Goal: Book appointment/travel/reservation

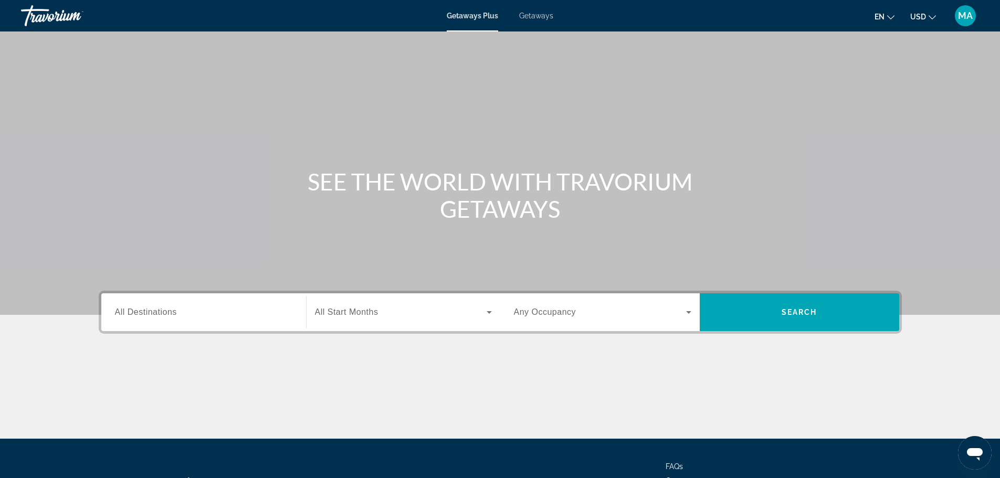
click at [540, 16] on span "Getaways" at bounding box center [536, 16] width 34 height 8
click at [182, 317] on input "Destination All Destinations" at bounding box center [203, 313] width 177 height 13
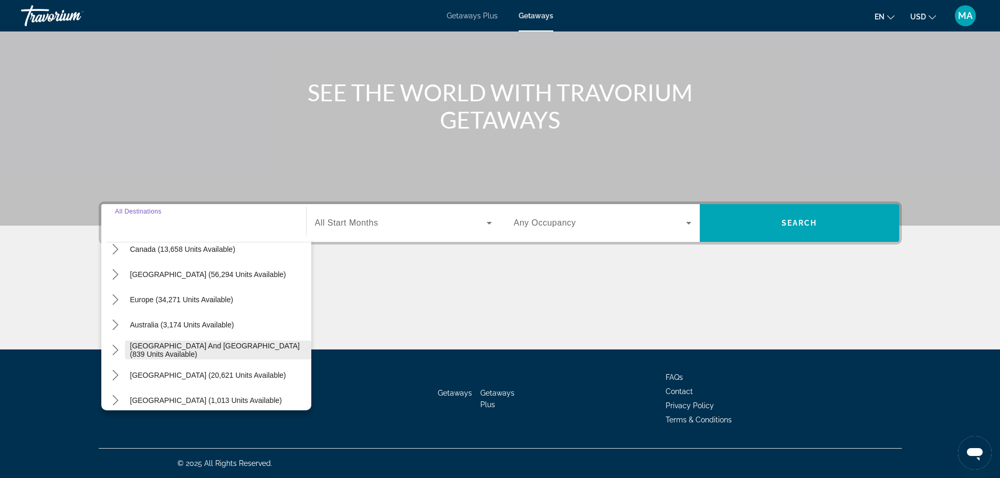
scroll to position [105, 0]
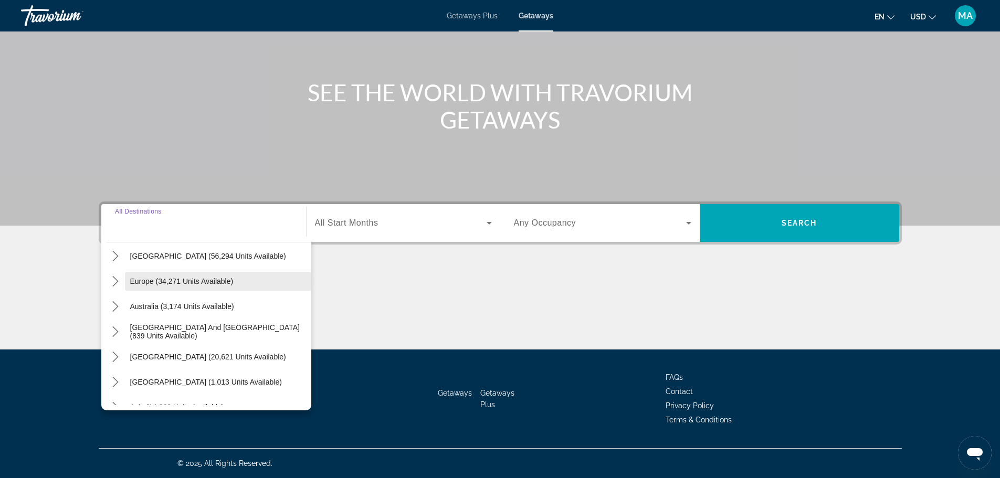
click at [148, 279] on span "Europe (34,271 units available)" at bounding box center [181, 281] width 103 height 8
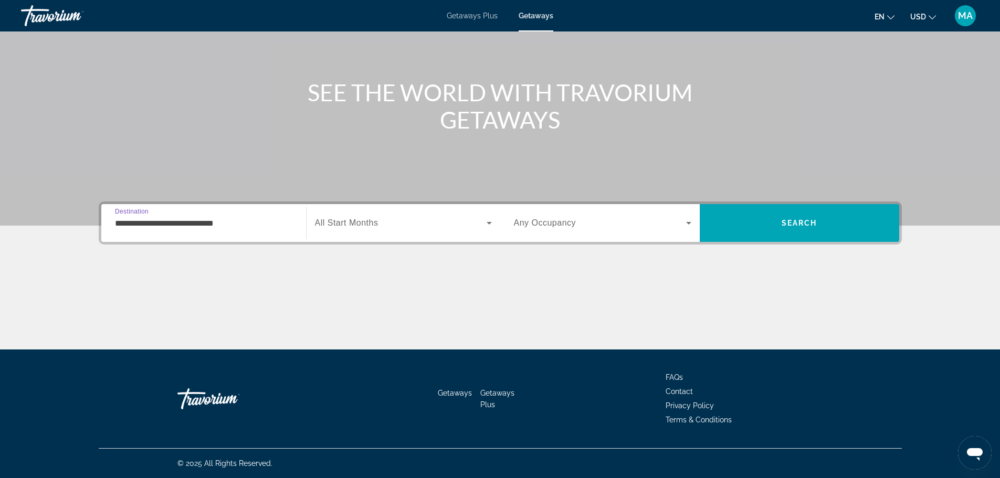
click at [223, 220] on input "**********" at bounding box center [203, 223] width 177 height 13
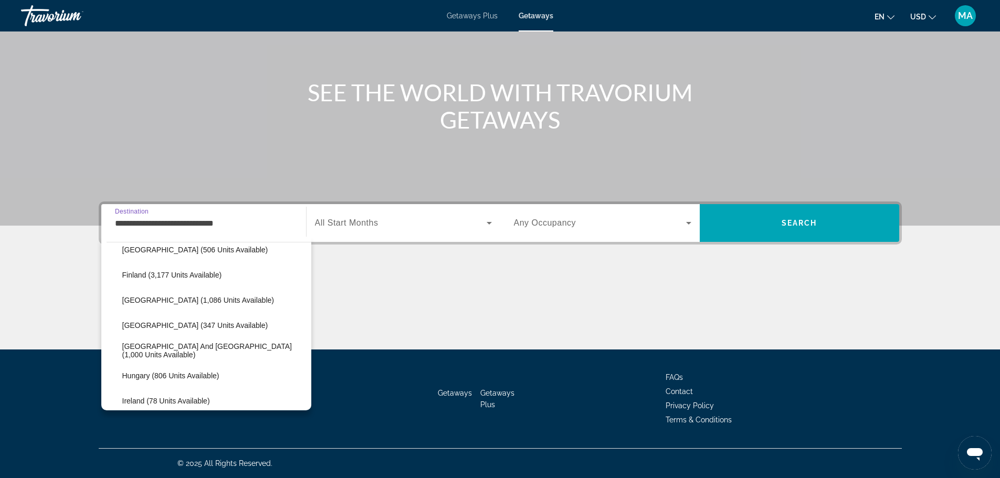
scroll to position [315, 0]
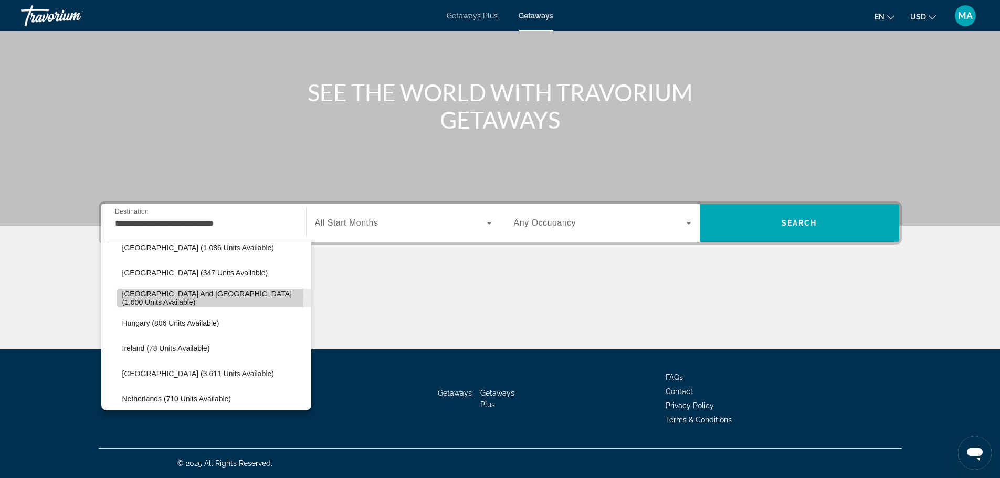
click at [172, 296] on span "[GEOGRAPHIC_DATA] and [GEOGRAPHIC_DATA] (1,000 units available)" at bounding box center [214, 298] width 184 height 17
type input "**********"
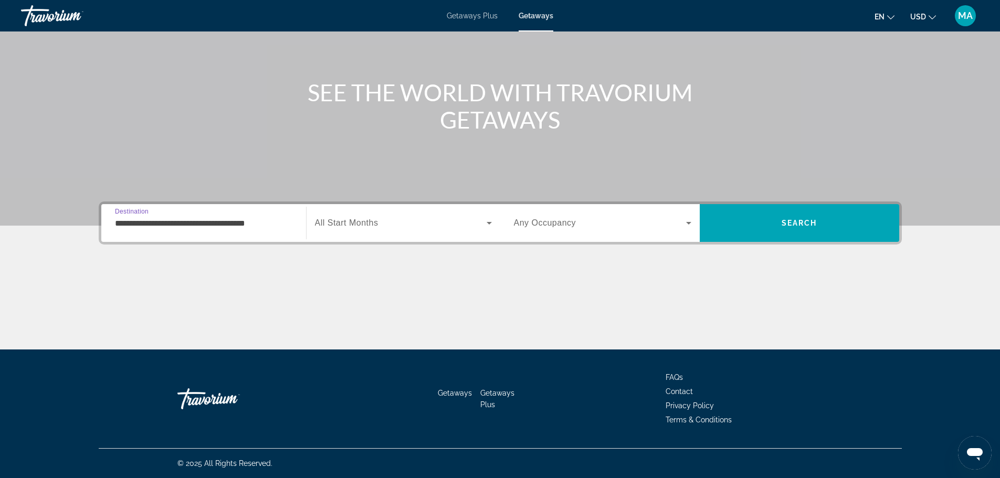
click at [389, 223] on span "Search widget" at bounding box center [401, 223] width 172 height 13
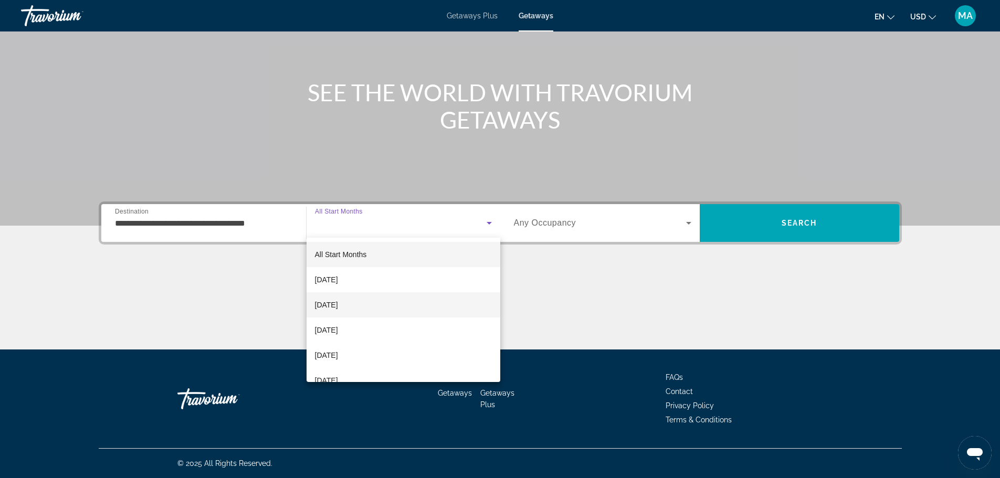
click at [338, 304] on span "[DATE]" at bounding box center [326, 305] width 23 height 13
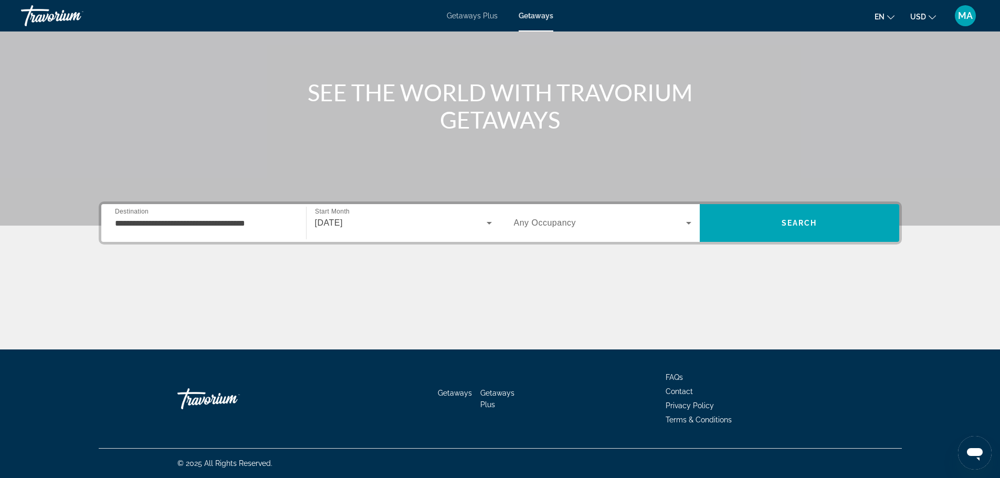
click at [556, 223] on span "Any Occupancy" at bounding box center [545, 222] width 62 height 9
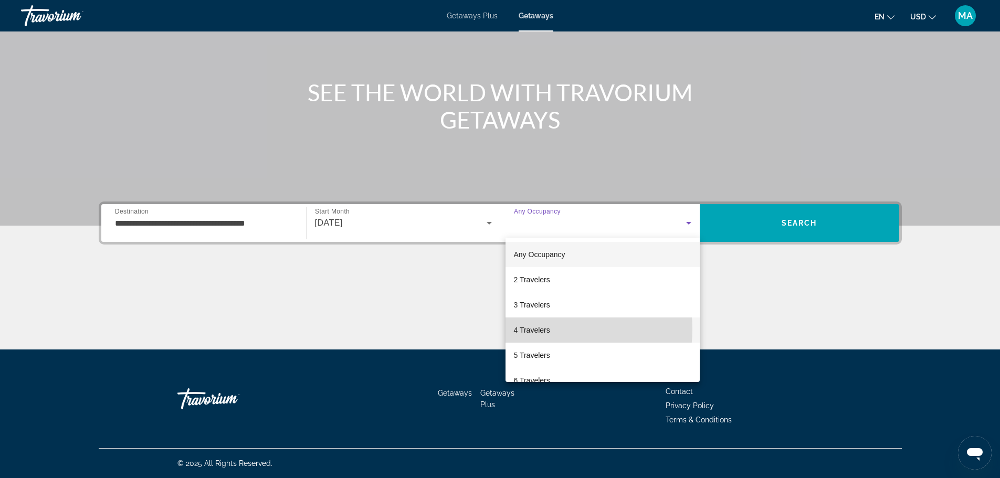
click at [542, 329] on span "4 Travelers" at bounding box center [532, 330] width 36 height 13
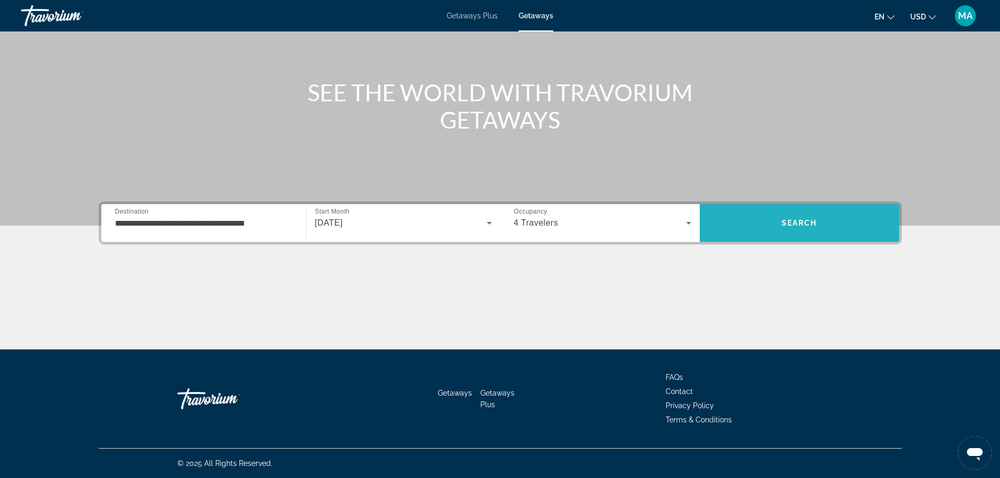
click at [801, 220] on span "Search" at bounding box center [800, 223] width 36 height 8
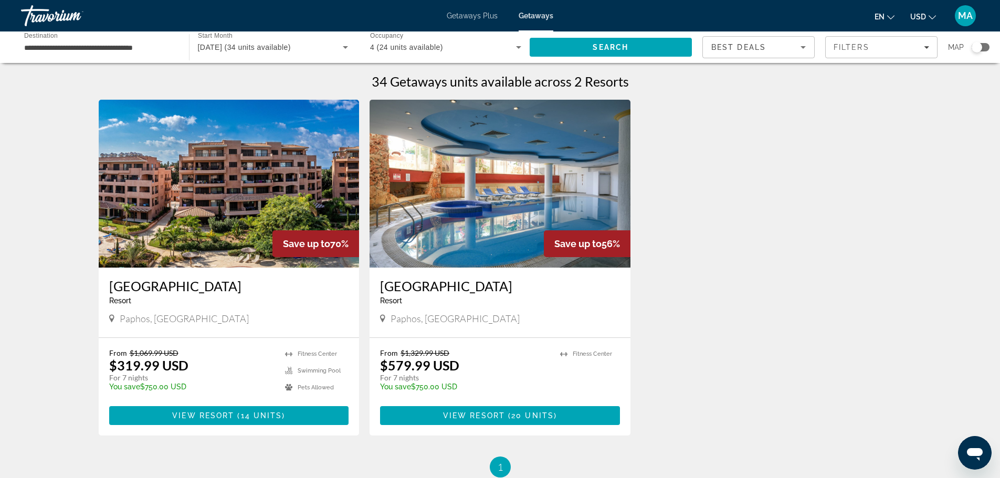
click at [537, 16] on span "Getaways" at bounding box center [536, 16] width 35 height 8
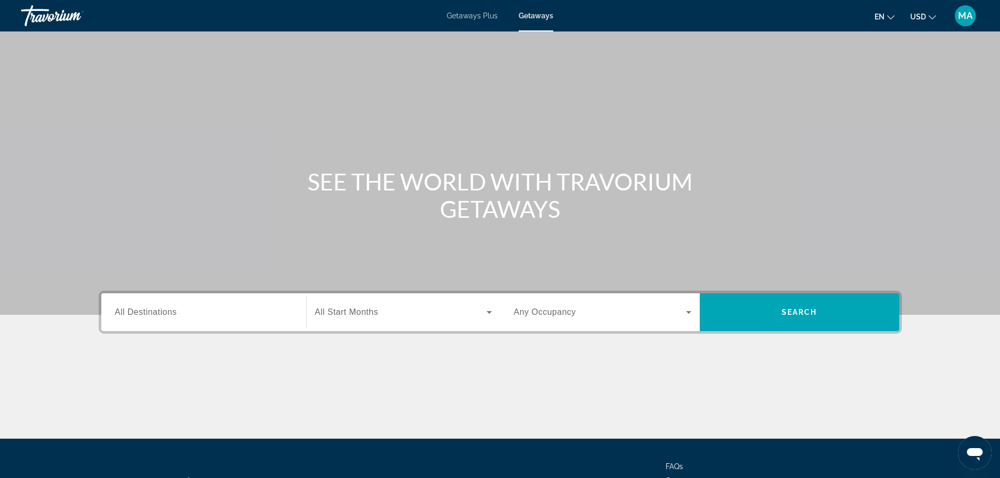
click at [145, 308] on span "All Destinations" at bounding box center [146, 312] width 62 height 9
click at [145, 308] on input "Destination All Destinations" at bounding box center [203, 313] width 177 height 13
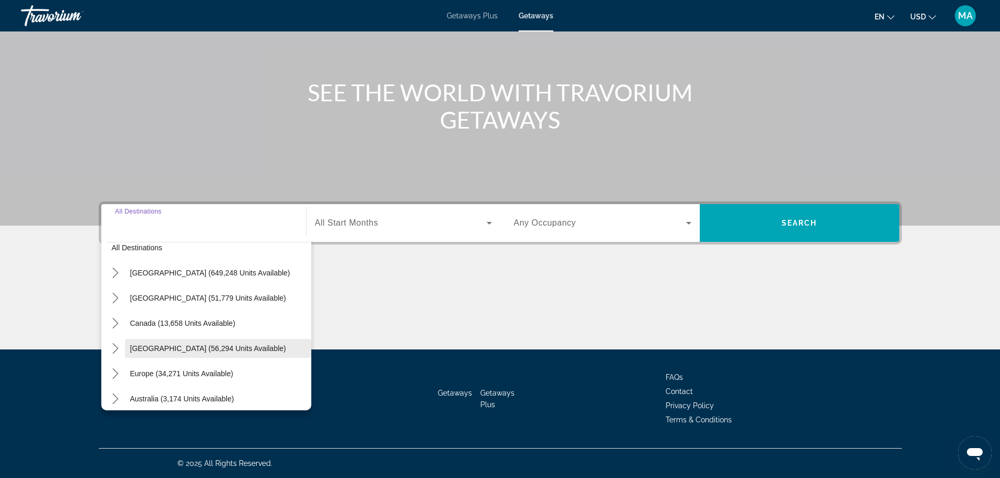
scroll to position [65, 0]
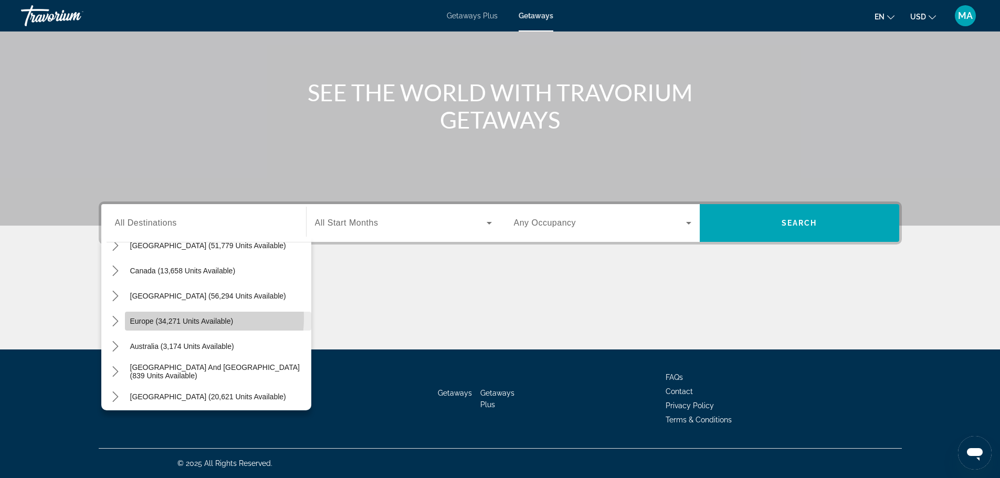
click at [184, 318] on span "Europe (34,271 units available)" at bounding box center [181, 321] width 103 height 8
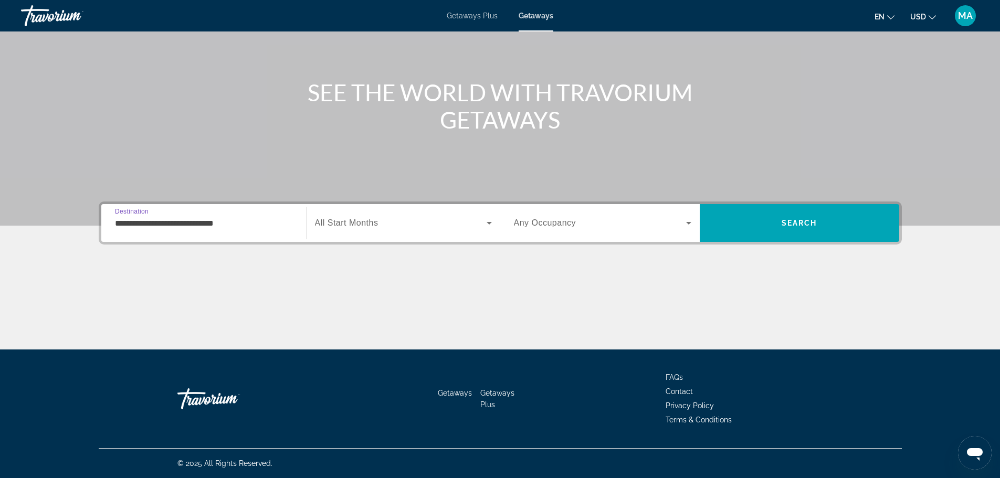
click at [202, 223] on input "**********" at bounding box center [203, 223] width 177 height 13
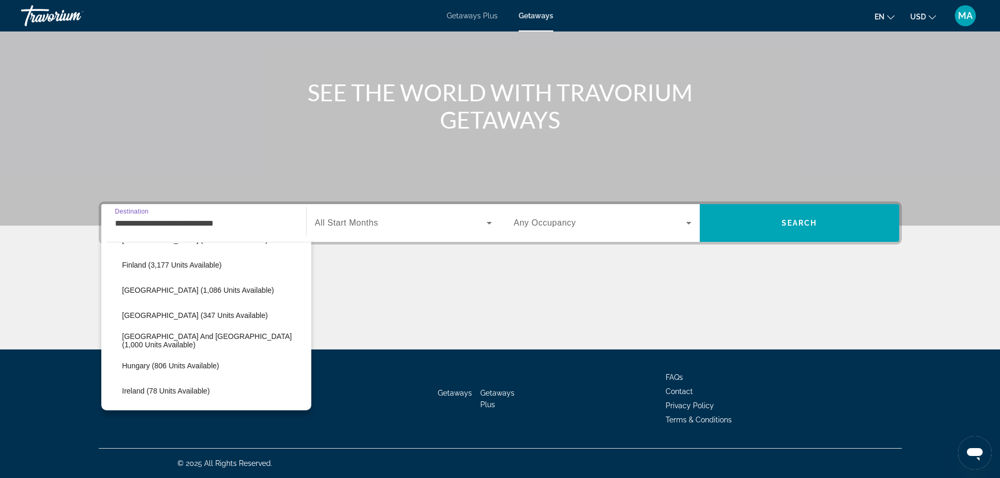
scroll to position [325, 0]
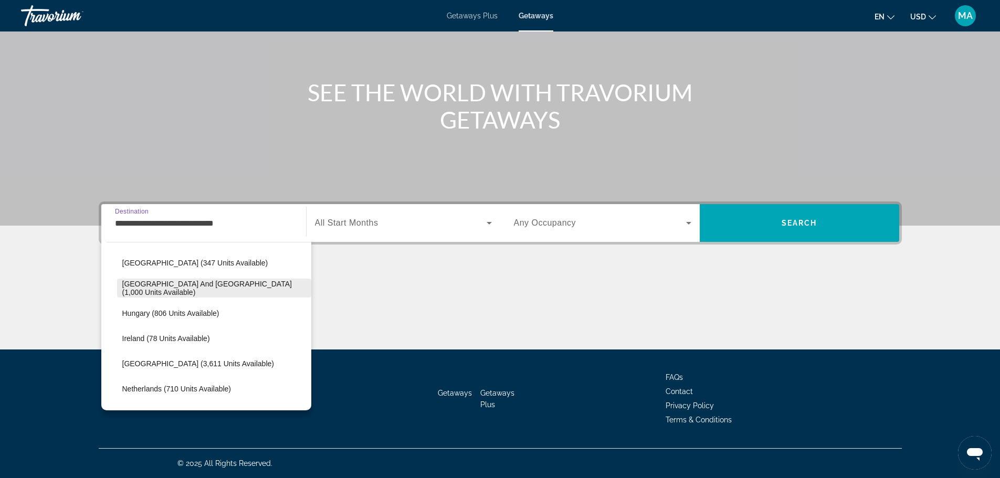
click at [178, 290] on span "[GEOGRAPHIC_DATA] and [GEOGRAPHIC_DATA] (1,000 units available)" at bounding box center [214, 288] width 184 height 17
type input "**********"
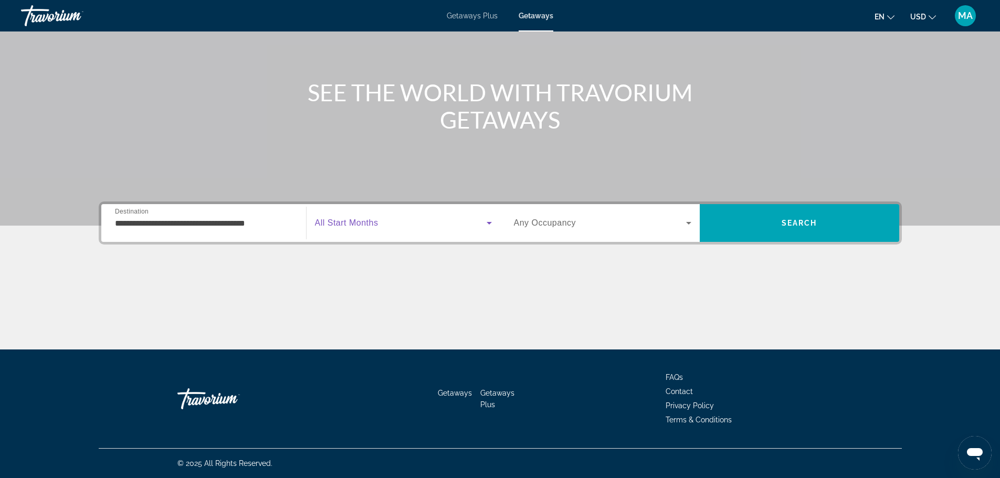
click at [472, 219] on span "Search widget" at bounding box center [401, 223] width 172 height 13
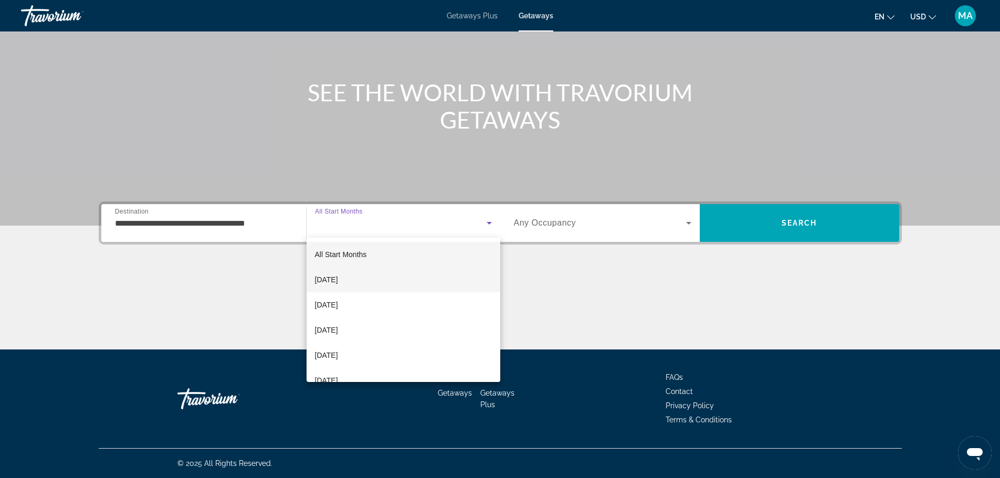
click at [332, 278] on span "[DATE]" at bounding box center [326, 280] width 23 height 13
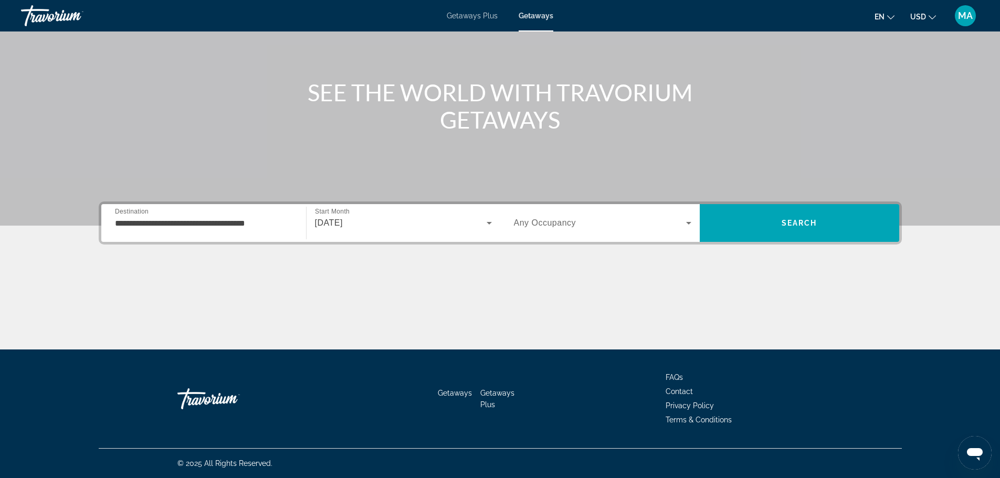
click at [540, 226] on span "Any Occupancy" at bounding box center [545, 222] width 62 height 9
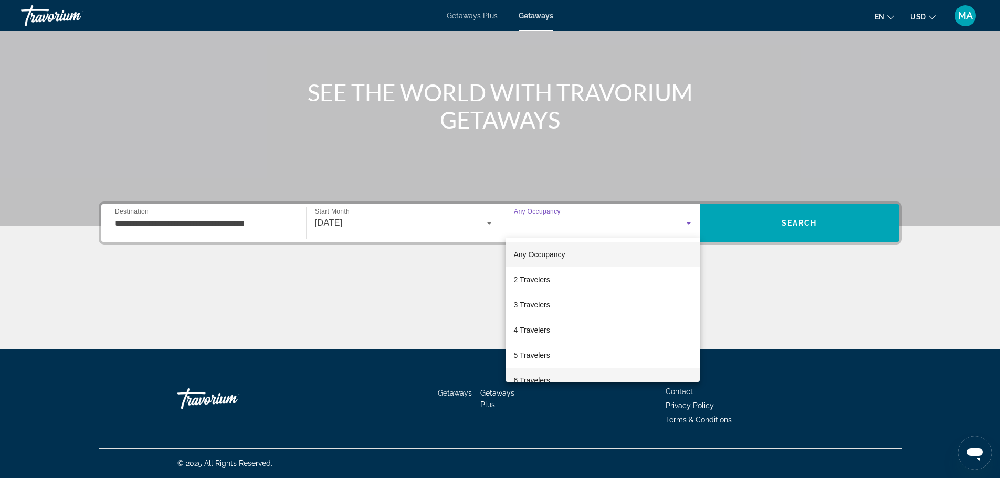
click at [545, 377] on span "6 Travelers" at bounding box center [532, 380] width 36 height 13
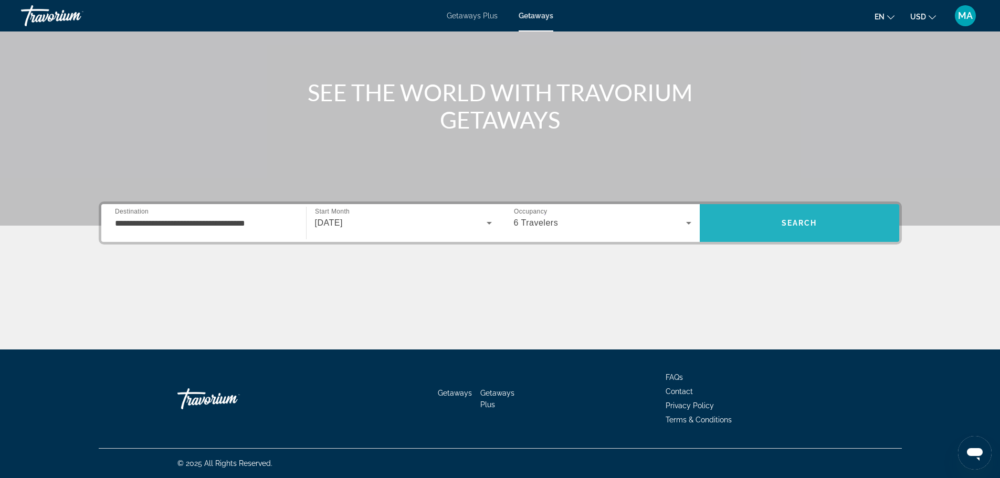
click at [755, 221] on span "Search" at bounding box center [799, 223] width 199 height 25
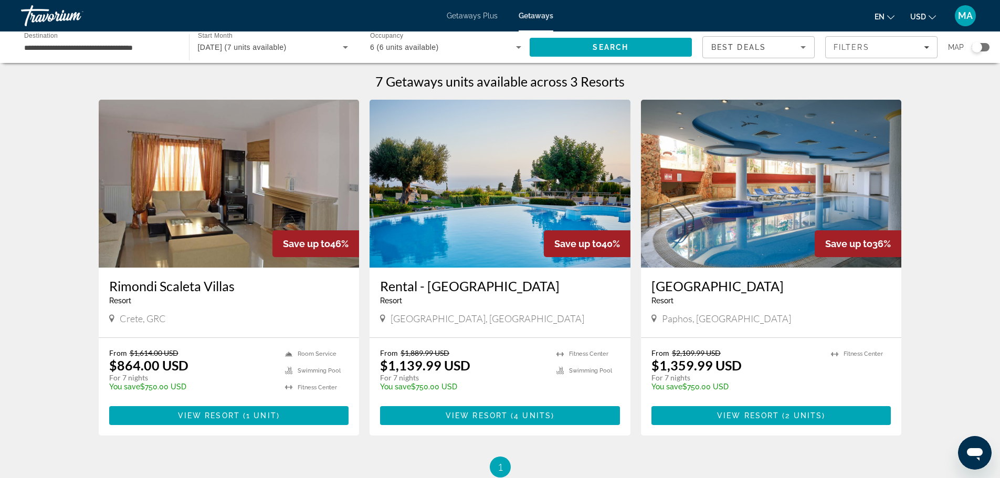
click at [196, 193] on img "Main content" at bounding box center [229, 184] width 261 height 168
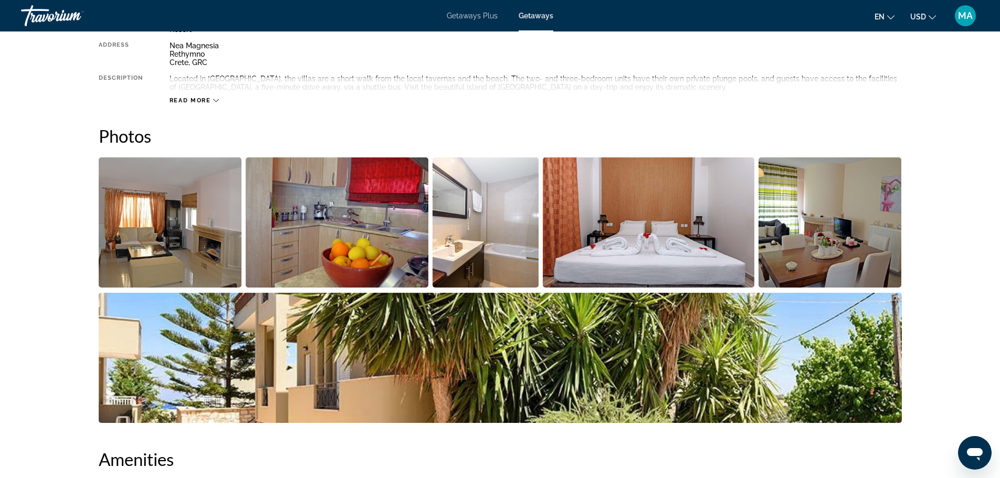
scroll to position [420, 0]
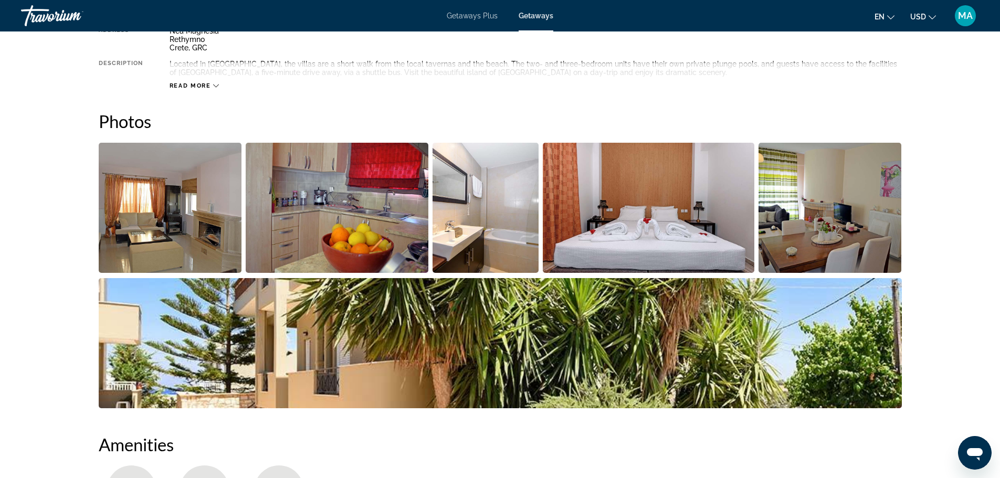
click at [170, 209] on img "Open full-screen image slider" at bounding box center [170, 208] width 143 height 130
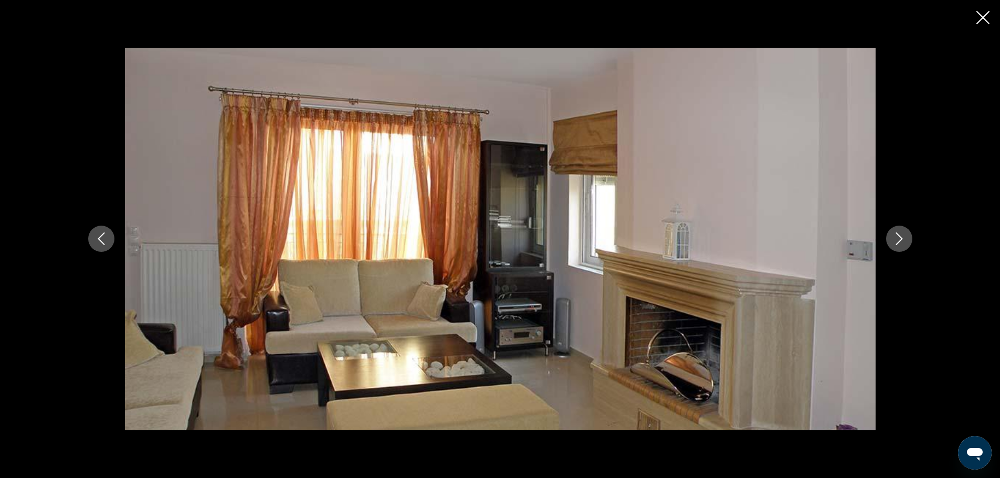
click at [894, 239] on icon "Next image" at bounding box center [899, 239] width 13 height 13
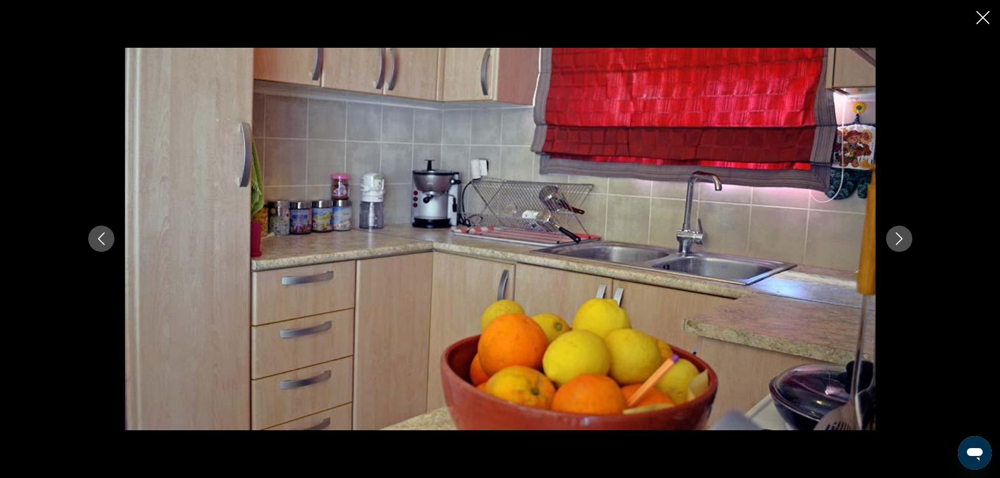
click at [894, 239] on icon "Next image" at bounding box center [899, 239] width 13 height 13
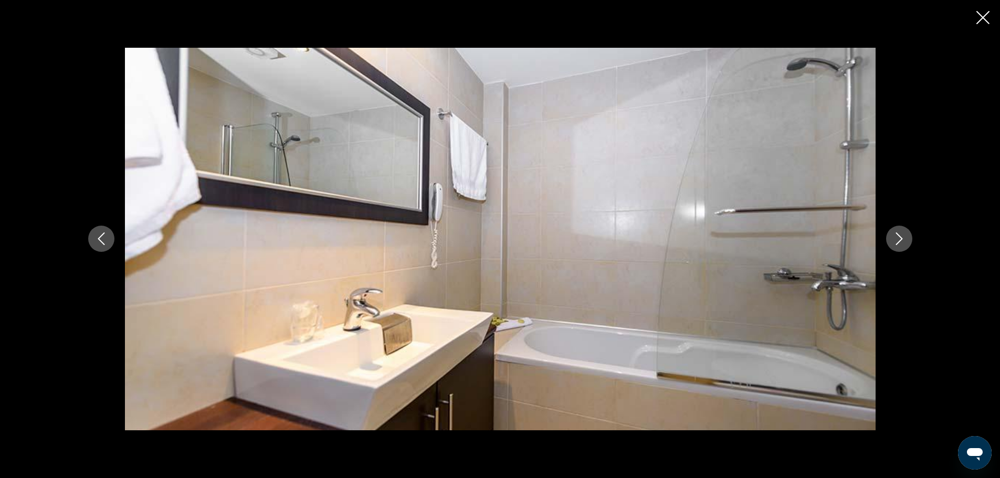
click at [894, 239] on icon "Next image" at bounding box center [899, 239] width 13 height 13
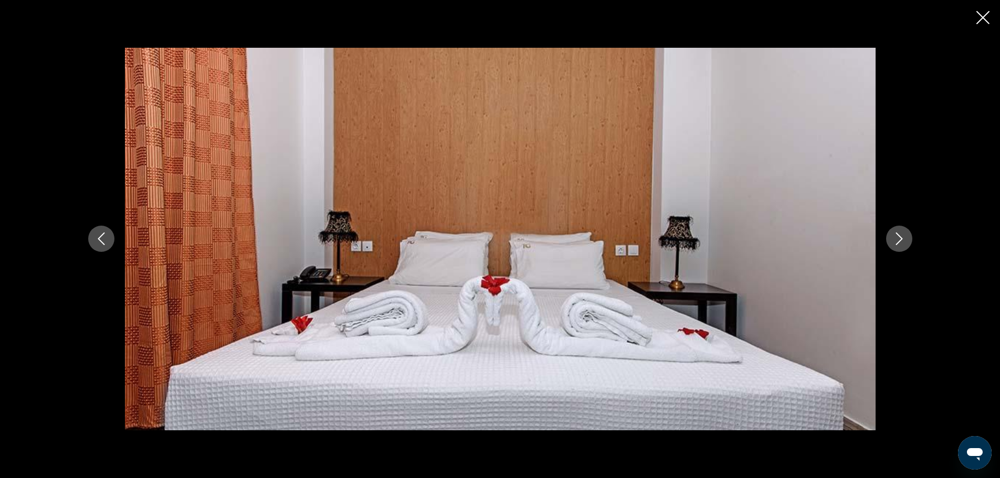
click at [894, 239] on icon "Next image" at bounding box center [899, 239] width 13 height 13
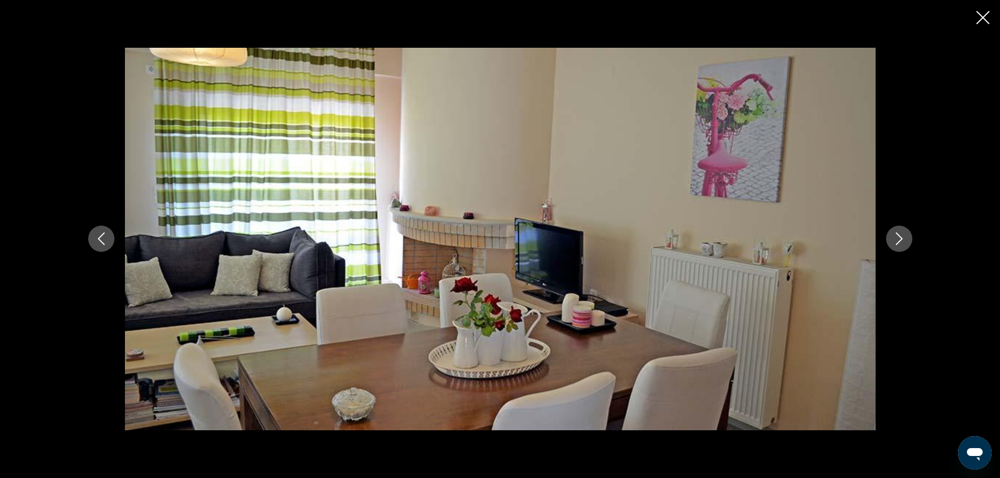
click at [894, 239] on icon "Next image" at bounding box center [899, 239] width 13 height 13
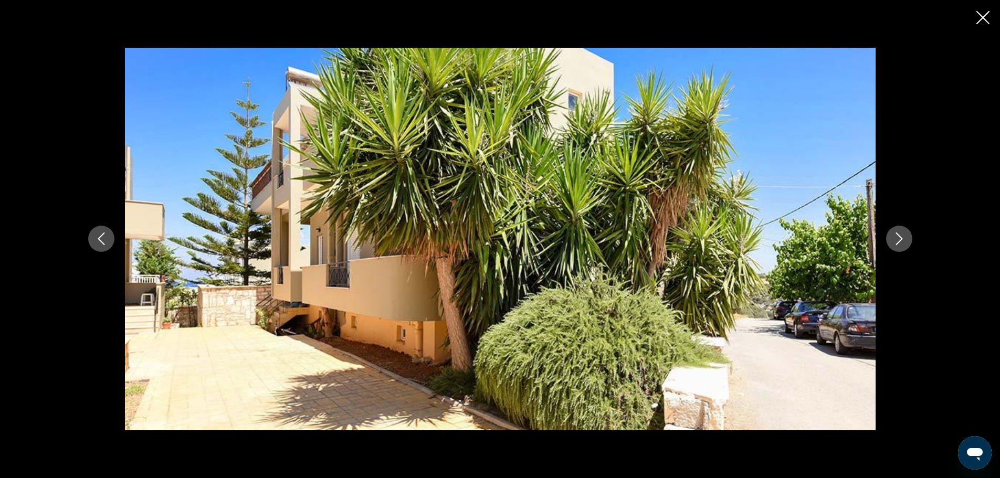
click at [894, 239] on icon "Next image" at bounding box center [899, 239] width 13 height 13
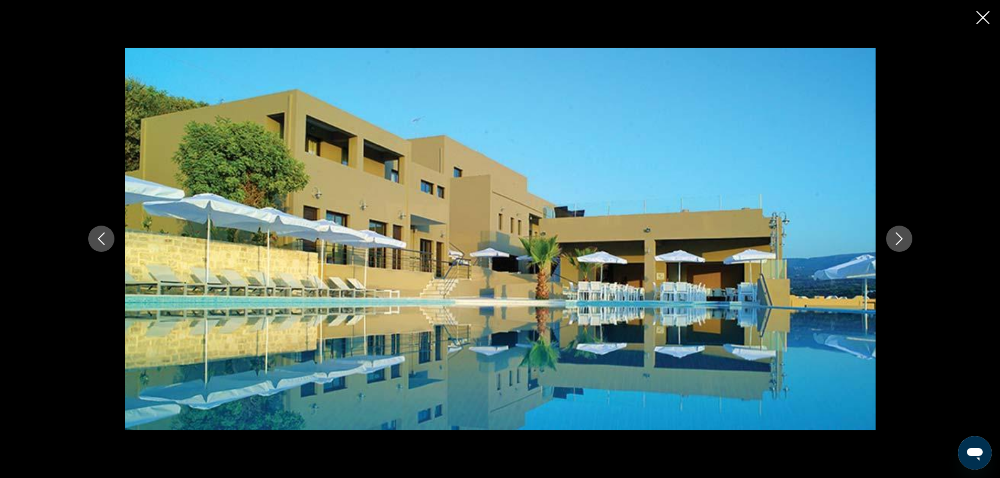
click at [894, 239] on icon "Next image" at bounding box center [899, 239] width 13 height 13
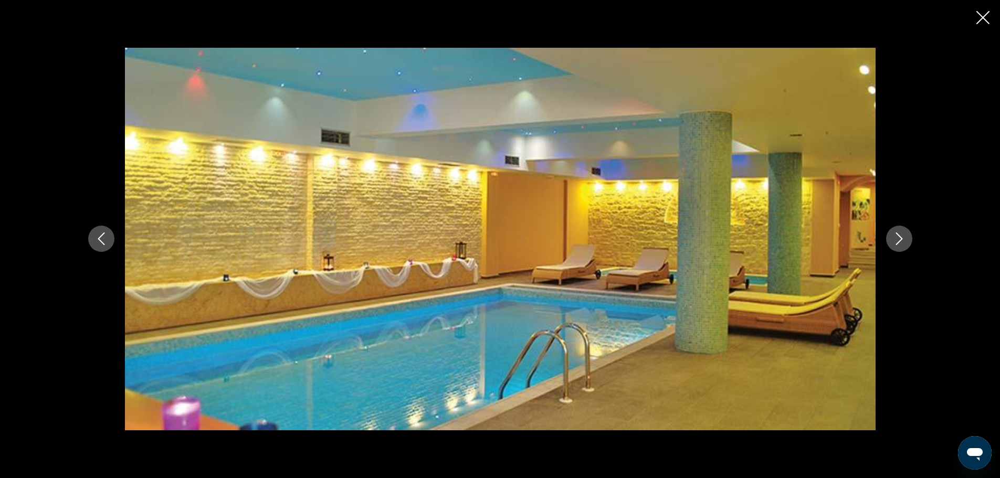
click at [894, 239] on icon "Next image" at bounding box center [899, 239] width 13 height 13
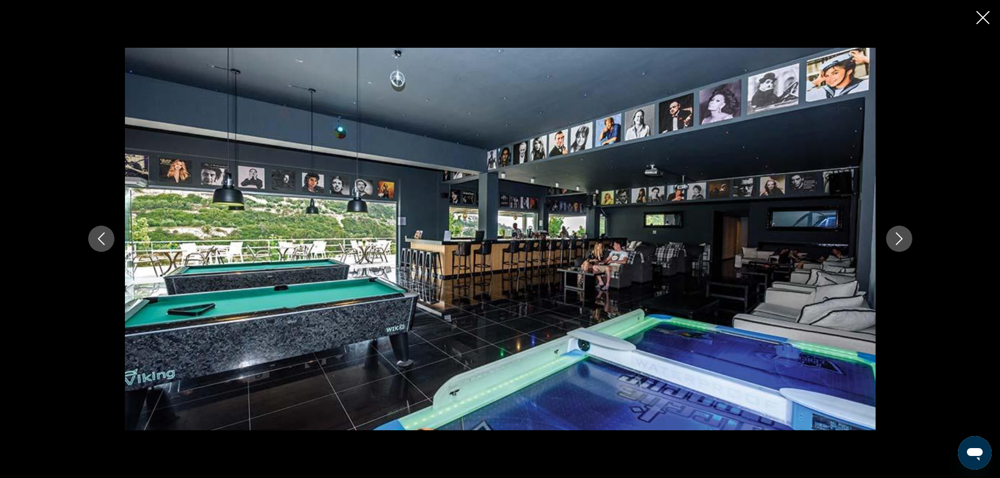
click at [894, 239] on icon "Next image" at bounding box center [899, 239] width 13 height 13
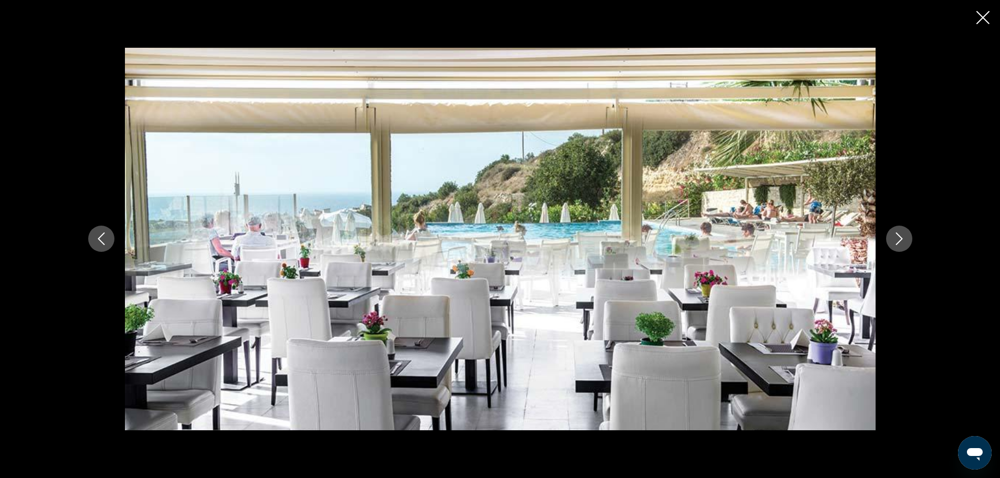
click at [894, 239] on icon "Next image" at bounding box center [899, 239] width 13 height 13
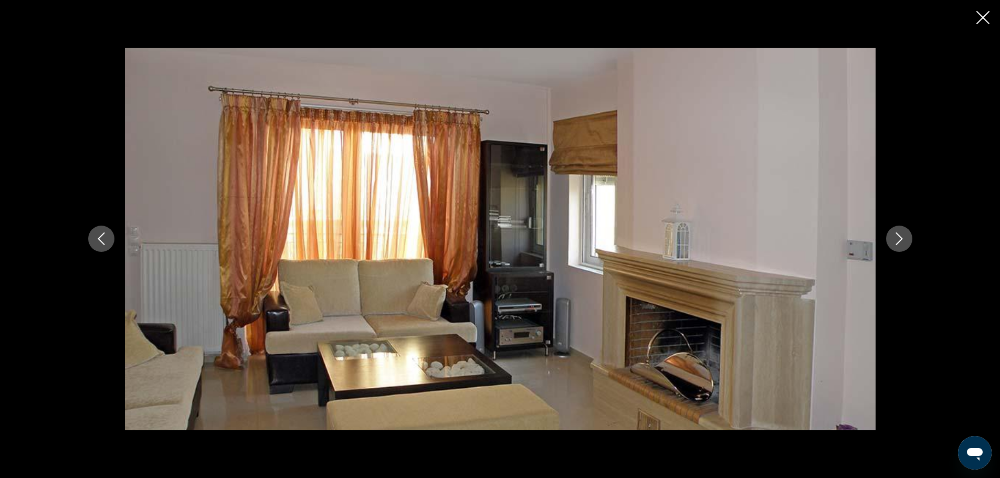
click at [894, 239] on icon "Next image" at bounding box center [899, 239] width 13 height 13
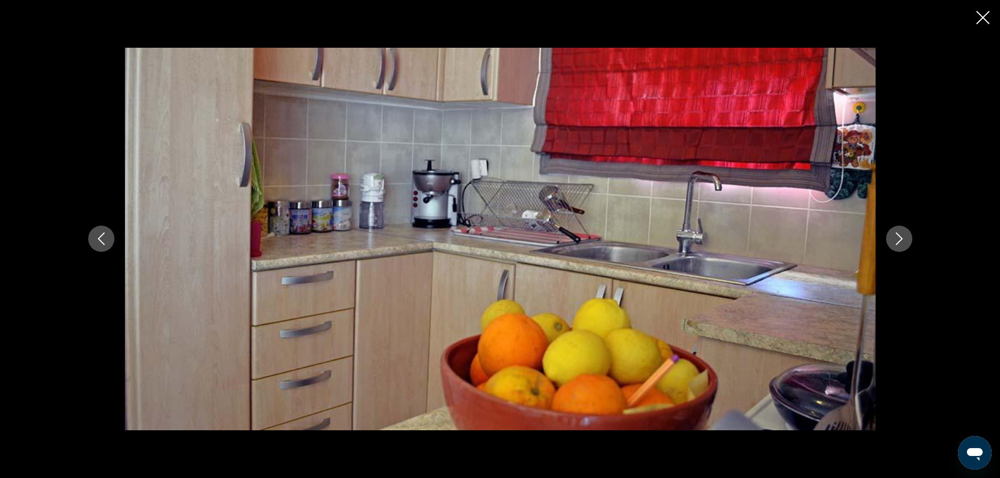
click at [894, 239] on icon "Next image" at bounding box center [899, 239] width 13 height 13
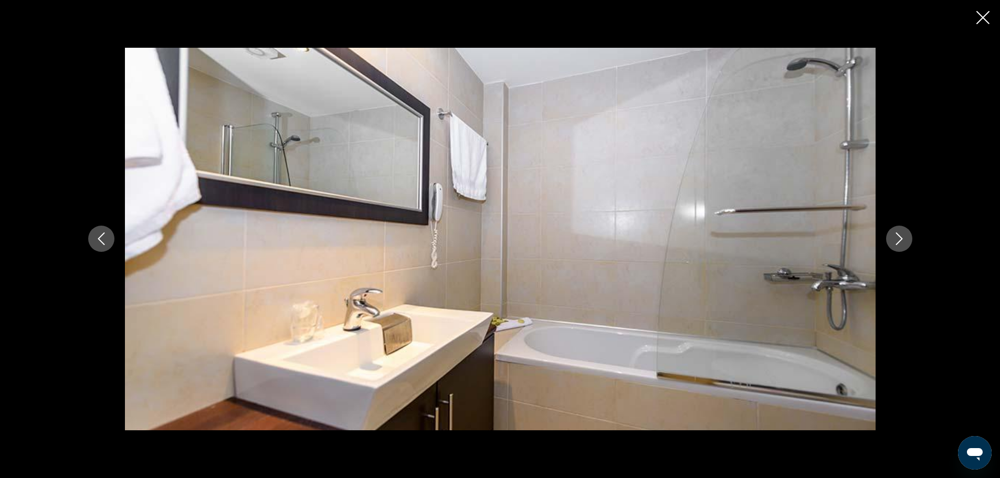
click at [893, 239] on icon "Next image" at bounding box center [899, 239] width 13 height 13
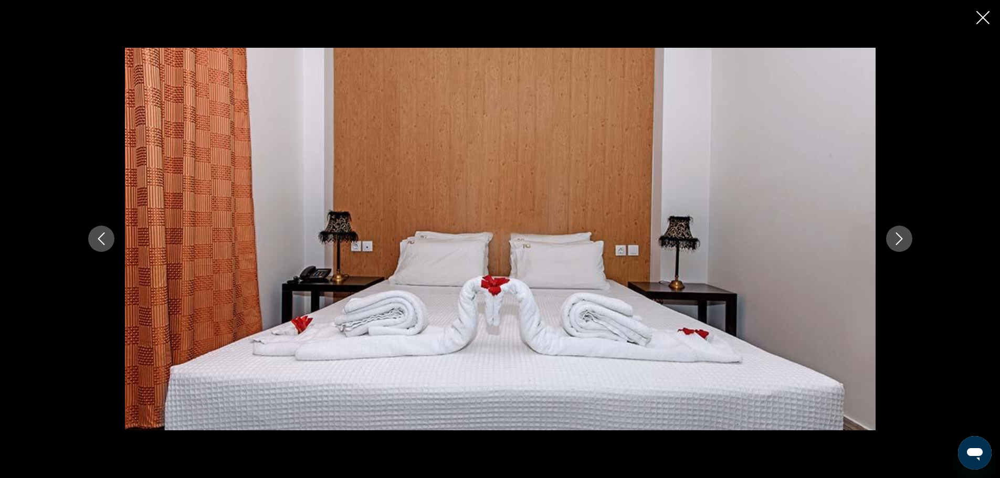
click at [893, 239] on icon "Next image" at bounding box center [899, 239] width 13 height 13
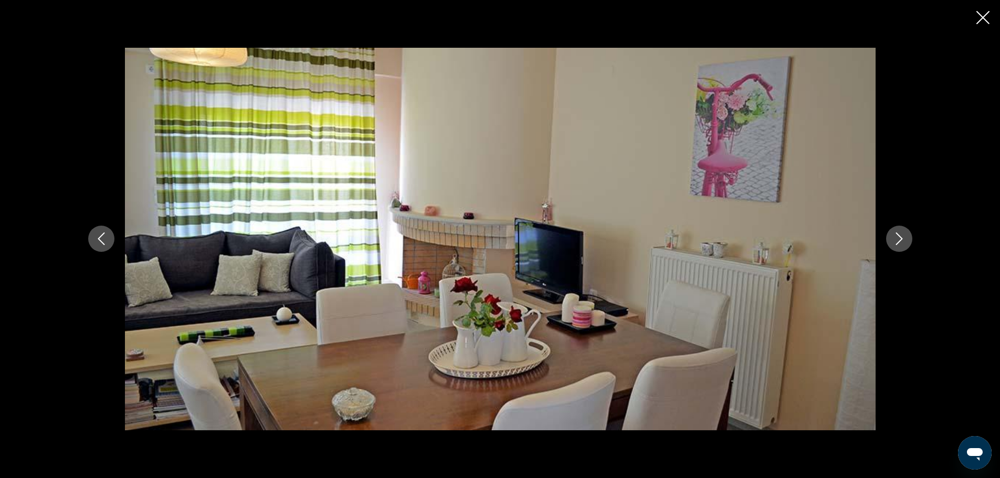
click at [981, 14] on icon "Close slideshow" at bounding box center [982, 17] width 13 height 13
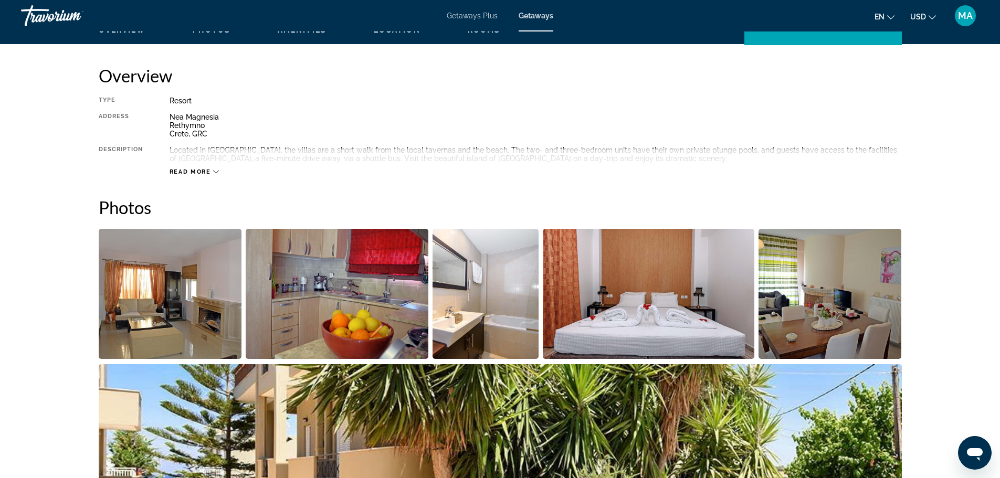
scroll to position [315, 0]
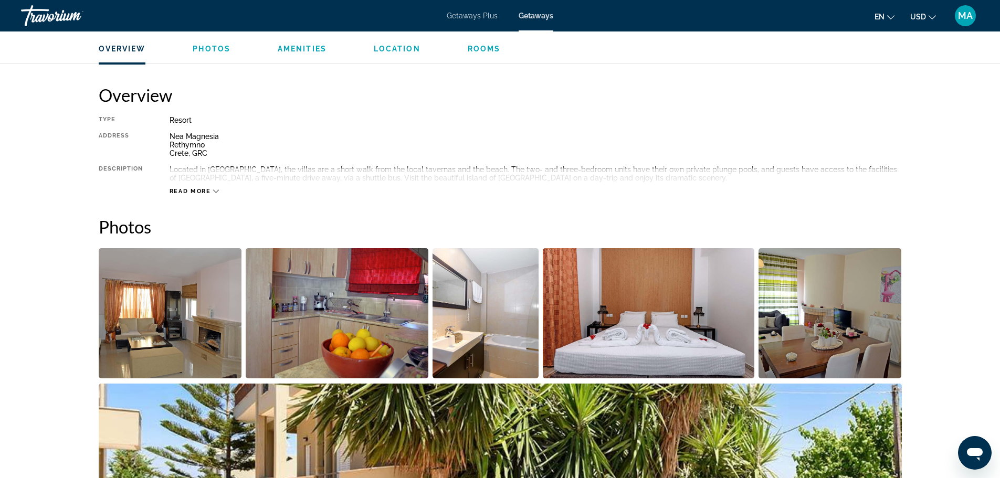
click at [213, 191] on icon "Main content" at bounding box center [216, 191] width 6 height 6
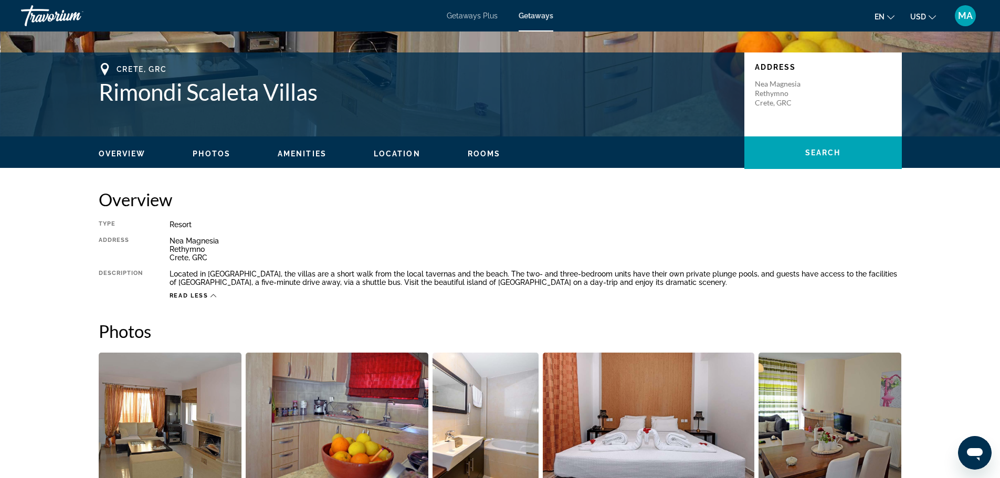
scroll to position [0, 0]
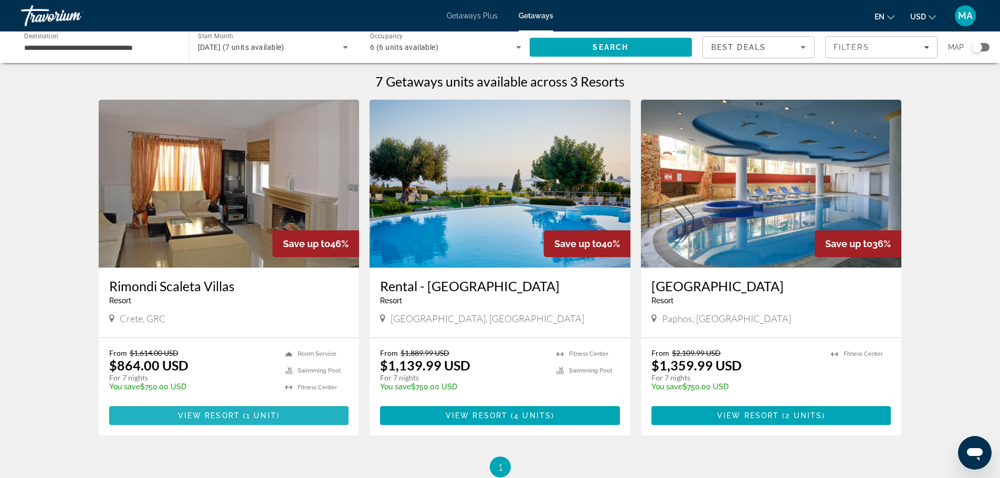
click at [205, 414] on span "View Resort" at bounding box center [209, 416] width 62 height 8
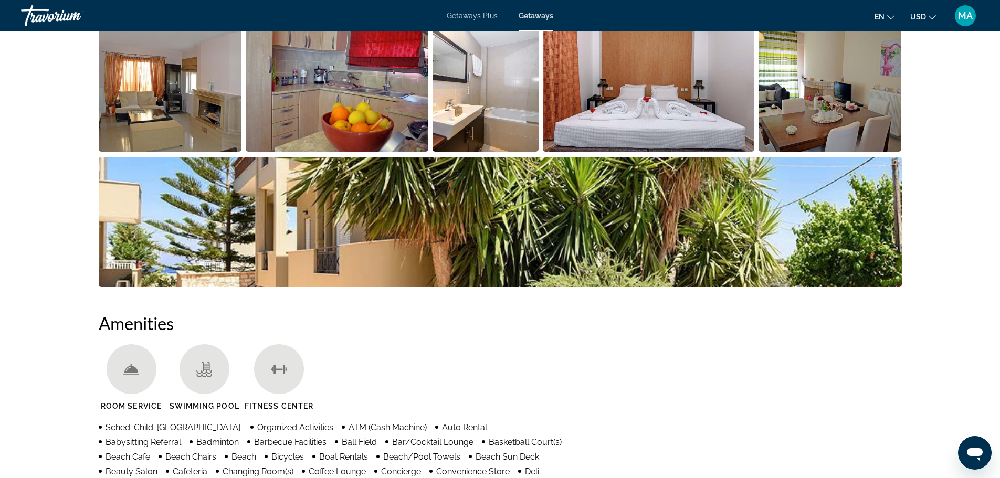
scroll to position [484, 0]
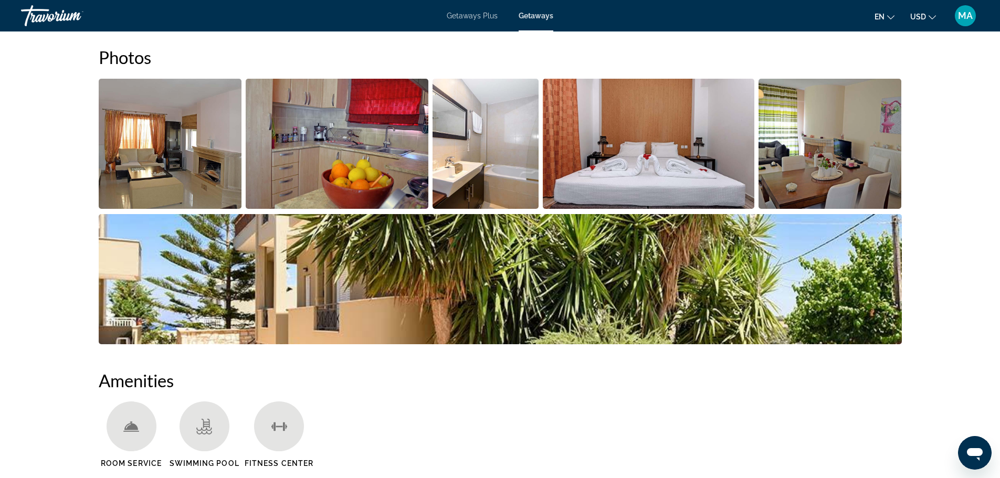
click at [161, 156] on img "Open full-screen image slider" at bounding box center [170, 144] width 143 height 130
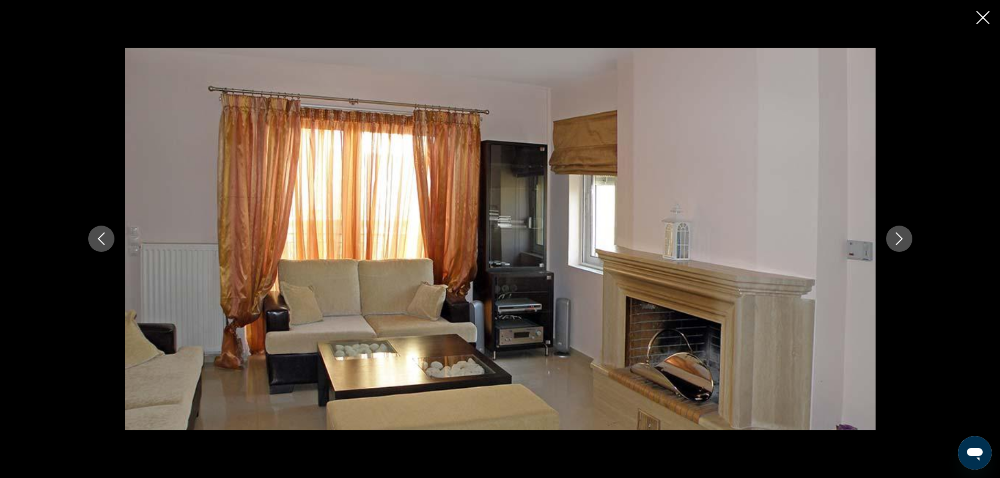
click at [898, 236] on icon "Next image" at bounding box center [899, 239] width 13 height 13
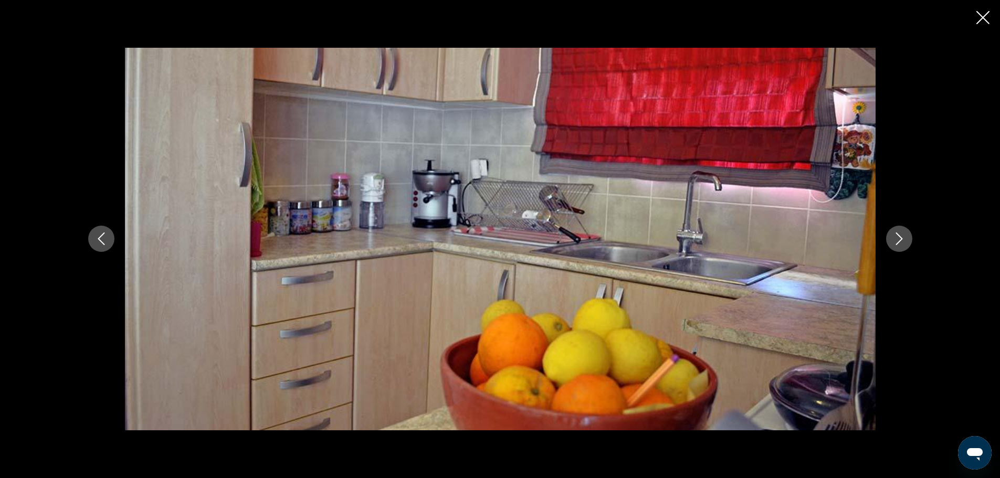
click at [898, 236] on icon "Next image" at bounding box center [899, 239] width 13 height 13
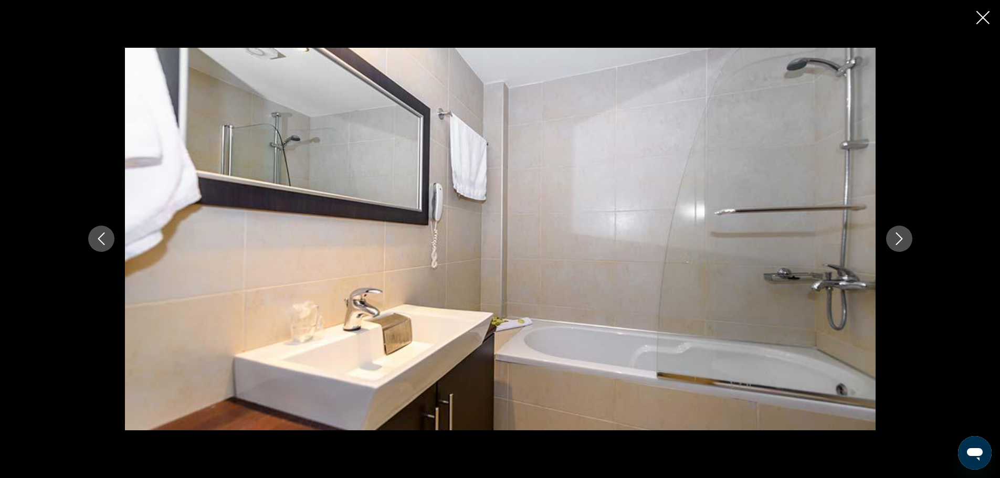
click at [898, 236] on icon "Next image" at bounding box center [899, 239] width 13 height 13
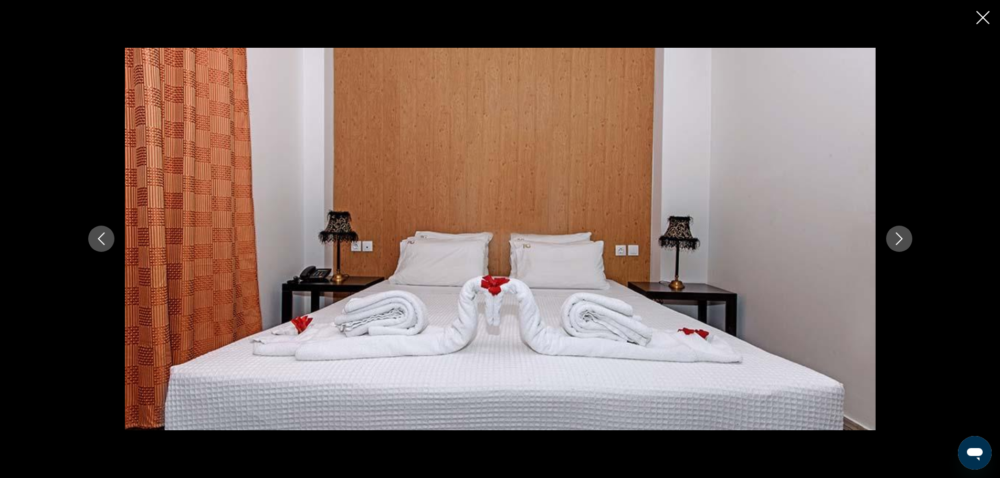
click at [897, 237] on icon "Next image" at bounding box center [899, 239] width 13 height 13
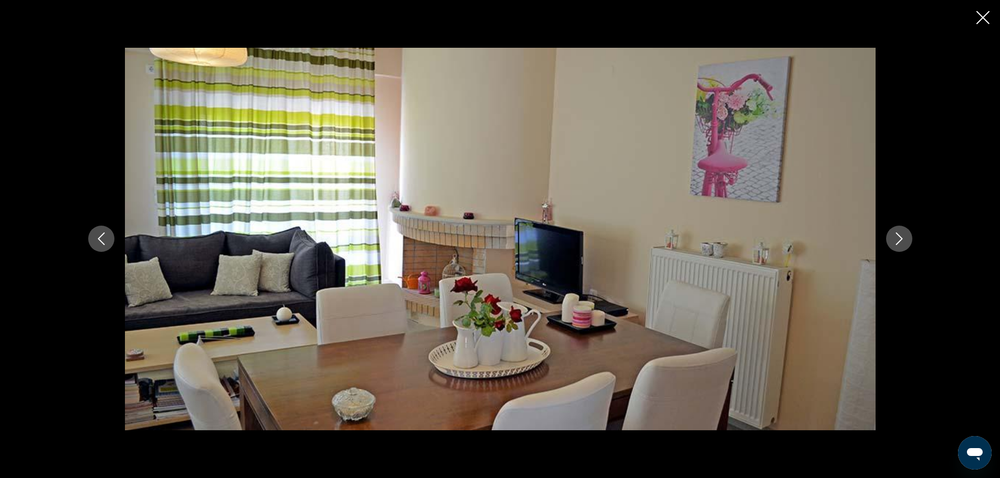
click at [893, 238] on icon "Next image" at bounding box center [899, 239] width 13 height 13
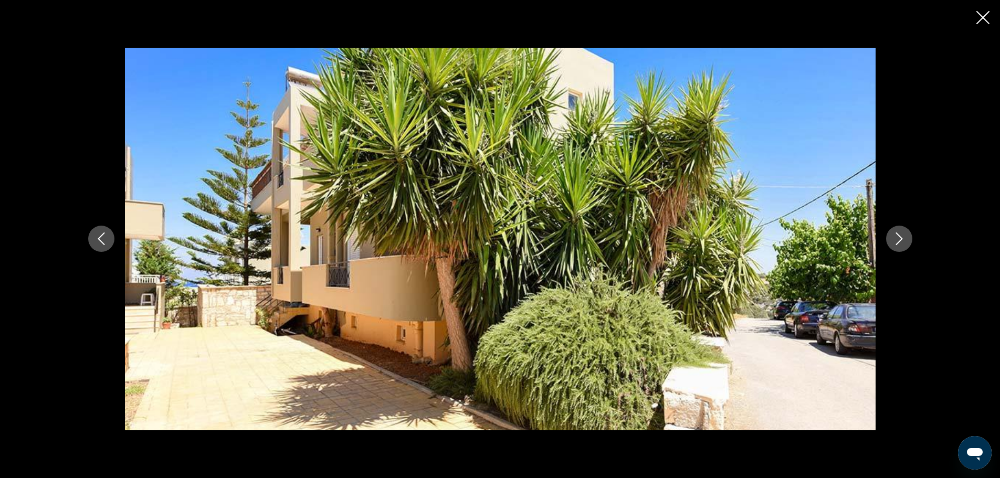
click at [893, 238] on icon "Next image" at bounding box center [899, 239] width 13 height 13
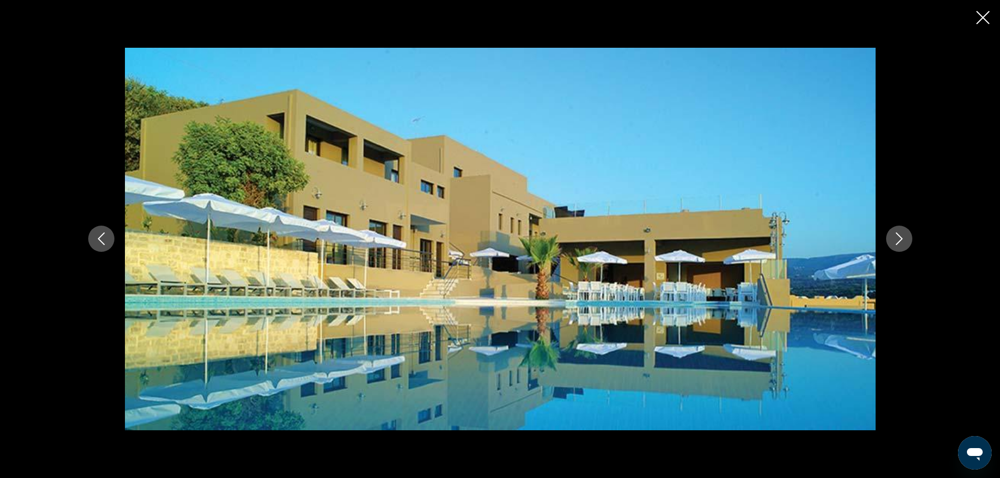
click at [893, 237] on icon "Next image" at bounding box center [899, 239] width 13 height 13
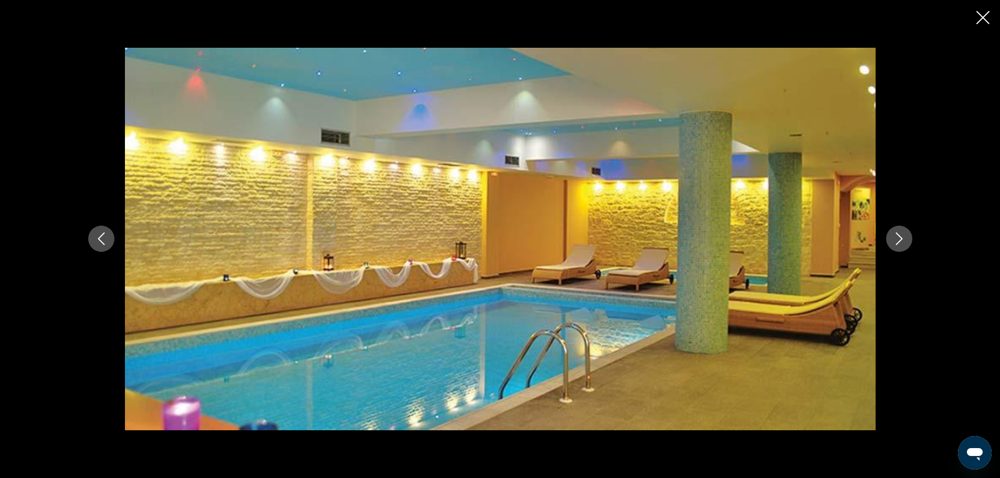
click at [898, 242] on icon "Next image" at bounding box center [899, 239] width 13 height 13
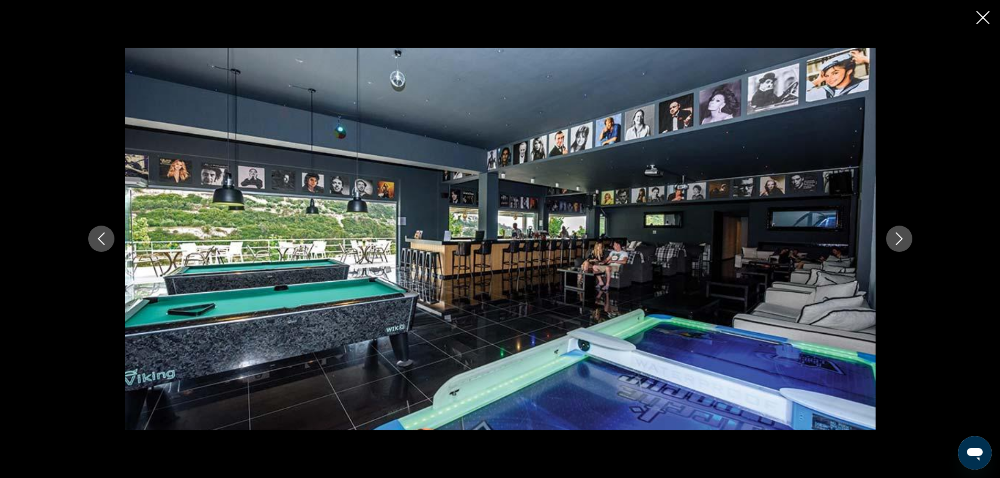
click at [900, 240] on icon "Next image" at bounding box center [899, 239] width 13 height 13
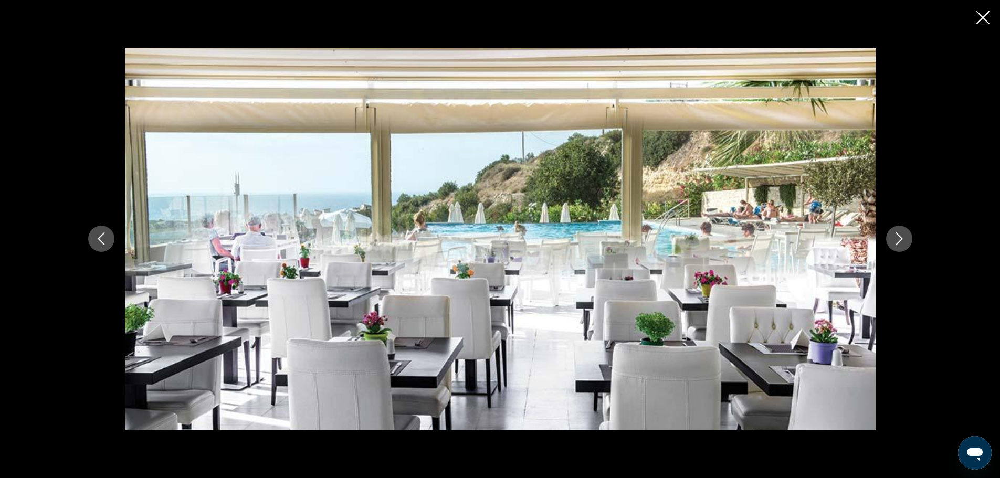
click at [898, 240] on icon "Next image" at bounding box center [899, 239] width 13 height 13
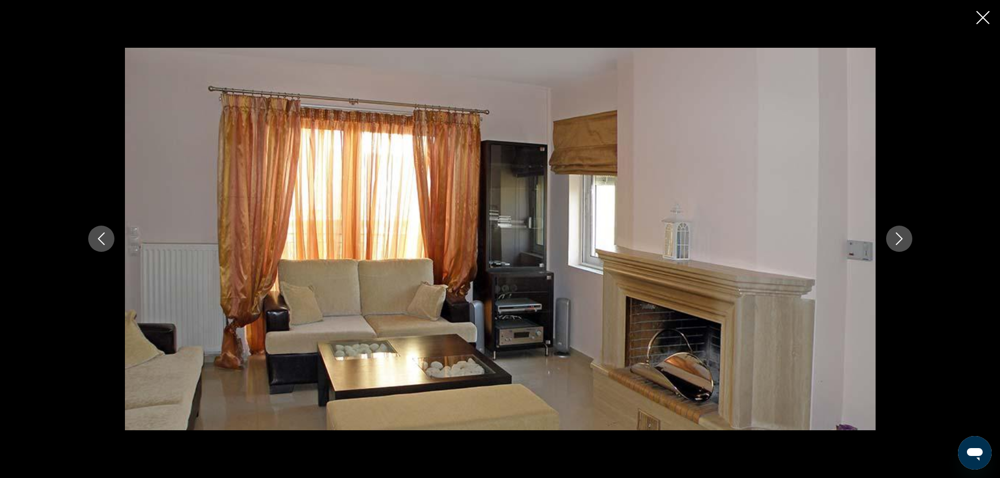
click at [983, 15] on icon "Close slideshow" at bounding box center [982, 17] width 13 height 13
